Goal: Browse casually: Explore the website without a specific task or goal

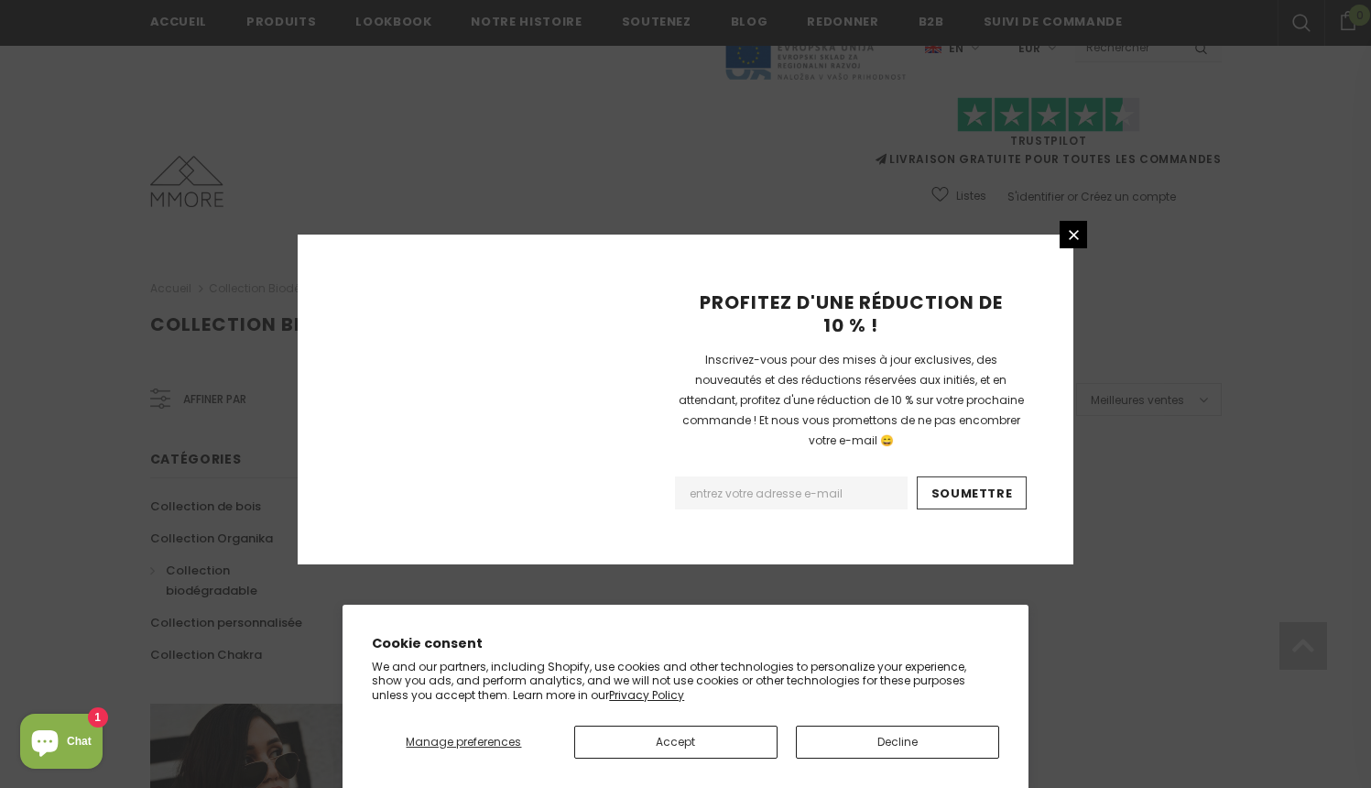
scroll to position [1134, 0]
